Goal: Task Accomplishment & Management: Use online tool/utility

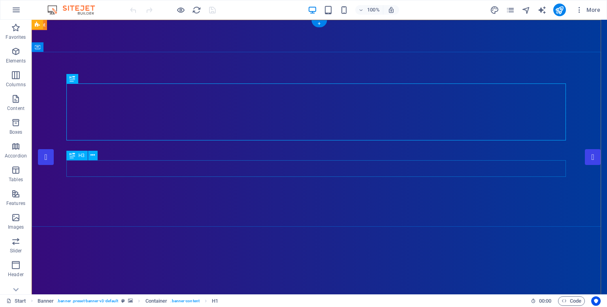
drag, startPoint x: 438, startPoint y: 168, endPoint x: 306, endPoint y: 171, distance: 132.5
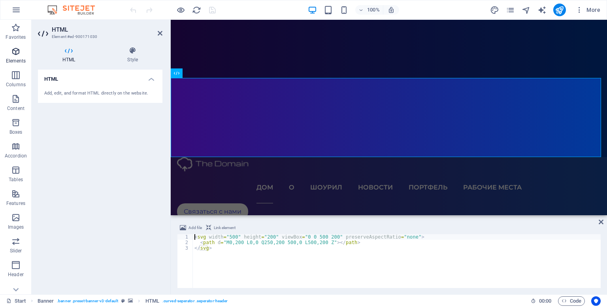
click at [21, 58] on p "Elements" at bounding box center [16, 61] width 20 height 6
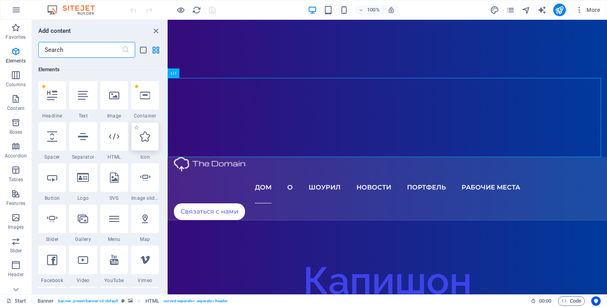
scroll to position [84, 0]
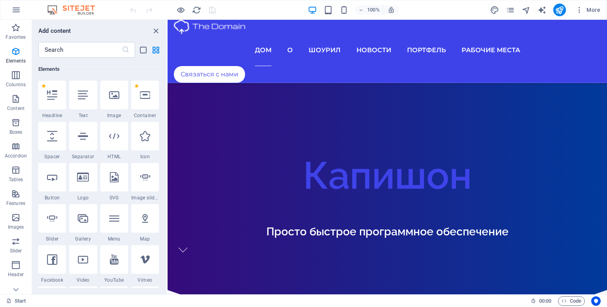
scroll to position [0, 0]
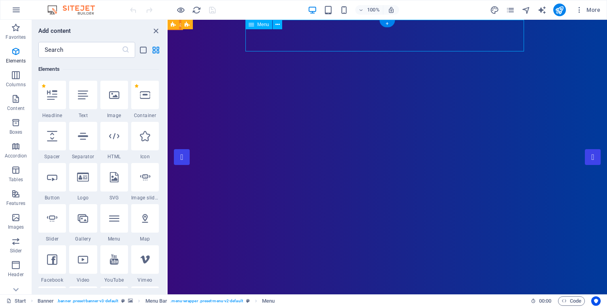
select select
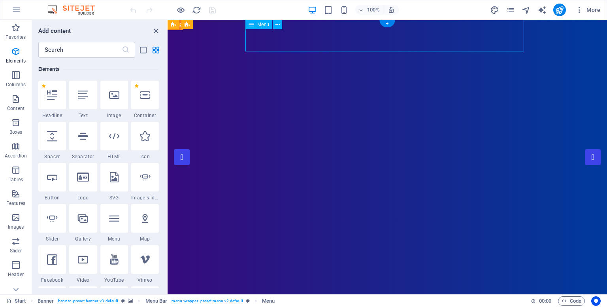
select select "1"
select select
select select "2"
select select
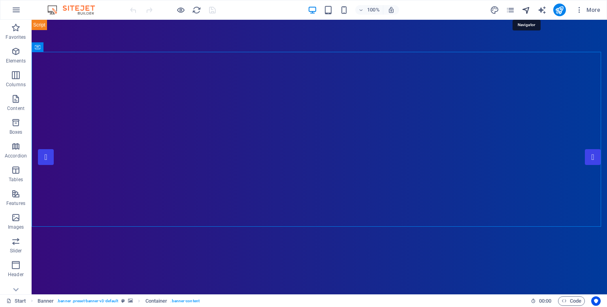
click at [526, 12] on icon "navigator" at bounding box center [526, 10] width 9 height 9
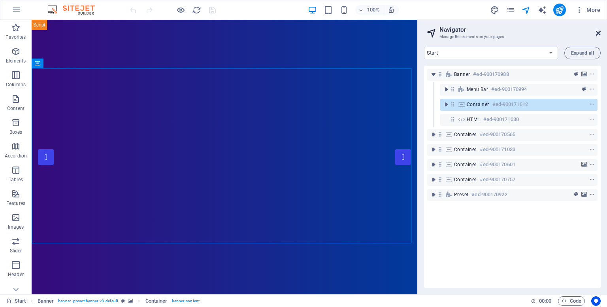
click at [597, 30] on icon at bounding box center [598, 33] width 5 height 6
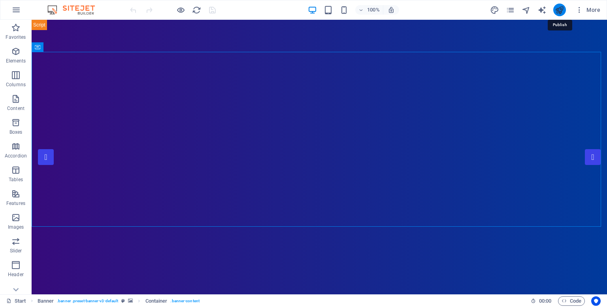
click at [561, 9] on icon "publish" at bounding box center [559, 10] width 9 height 9
click at [583, 8] on icon "button" at bounding box center [580, 10] width 8 height 8
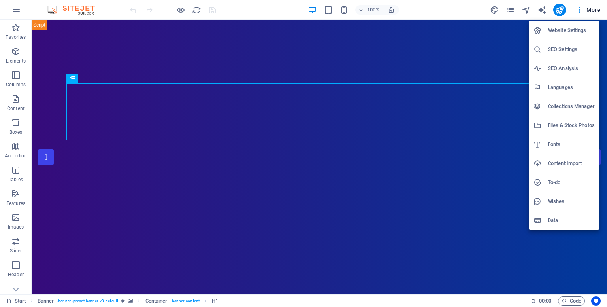
click at [571, 123] on h6 "Files & Stock Photos" at bounding box center [571, 125] width 47 height 9
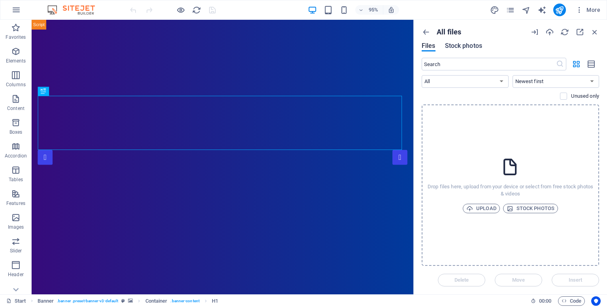
click at [454, 44] on span "Stock photos" at bounding box center [463, 45] width 37 height 9
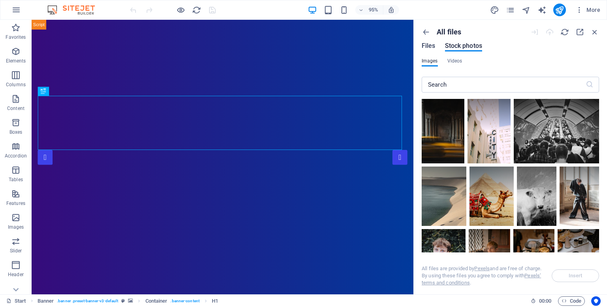
click at [429, 48] on span "Files" at bounding box center [429, 45] width 14 height 9
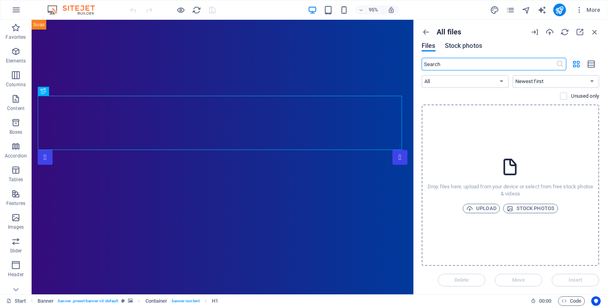
click at [461, 49] on span "Stock photos" at bounding box center [463, 45] width 37 height 9
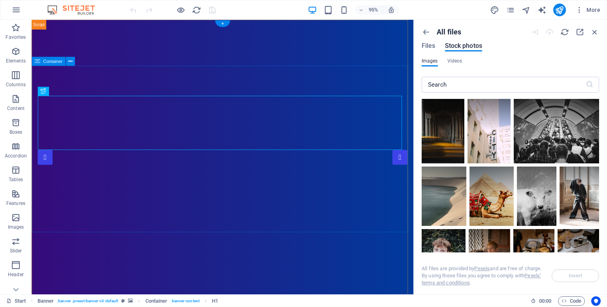
drag, startPoint x: 595, startPoint y: 147, endPoint x: 287, endPoint y: 275, distance: 333.3
click at [550, 116] on div at bounding box center [556, 115] width 85 height 32
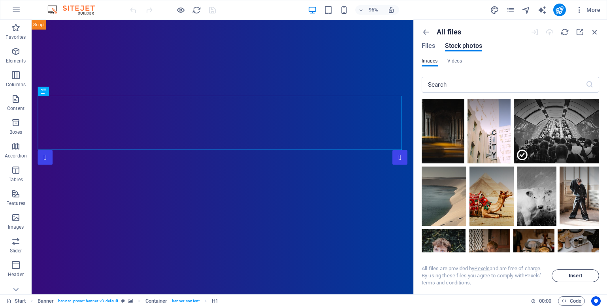
click at [567, 276] on span "Insert" at bounding box center [576, 275] width 40 height 5
click at [598, 29] on icon "button" at bounding box center [595, 32] width 9 height 9
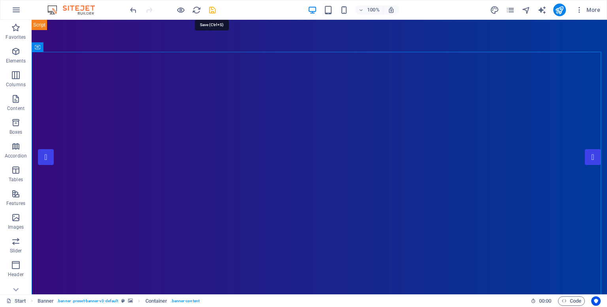
click at [212, 8] on icon "save" at bounding box center [212, 10] width 9 height 9
checkbox input "false"
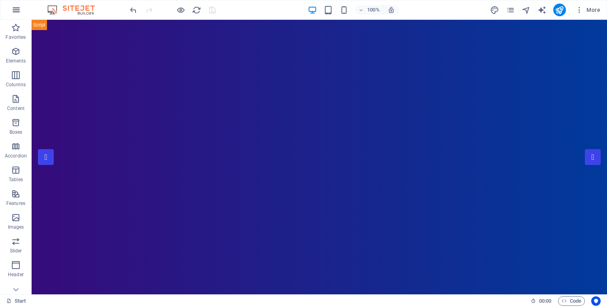
click at [15, 15] on button "button" at bounding box center [16, 9] width 19 height 19
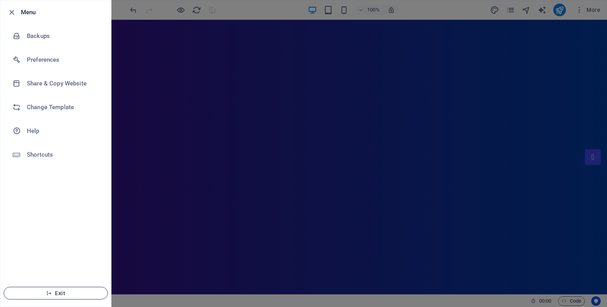
click at [47, 289] on button "Exit" at bounding box center [56, 293] width 104 height 13
